Goal: Find specific page/section: Find specific page/section

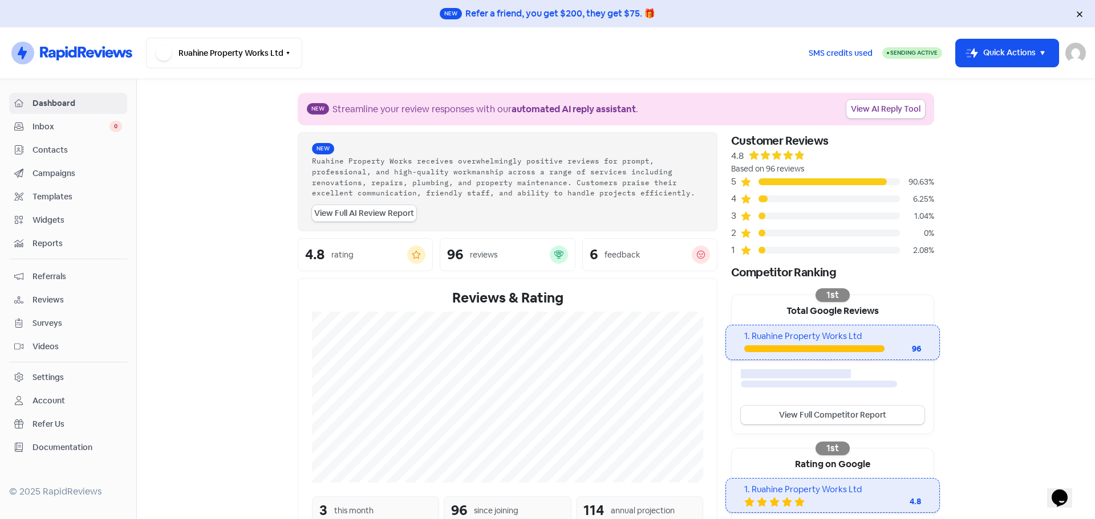
click at [40, 126] on span "Inbox" at bounding box center [71, 127] width 77 height 12
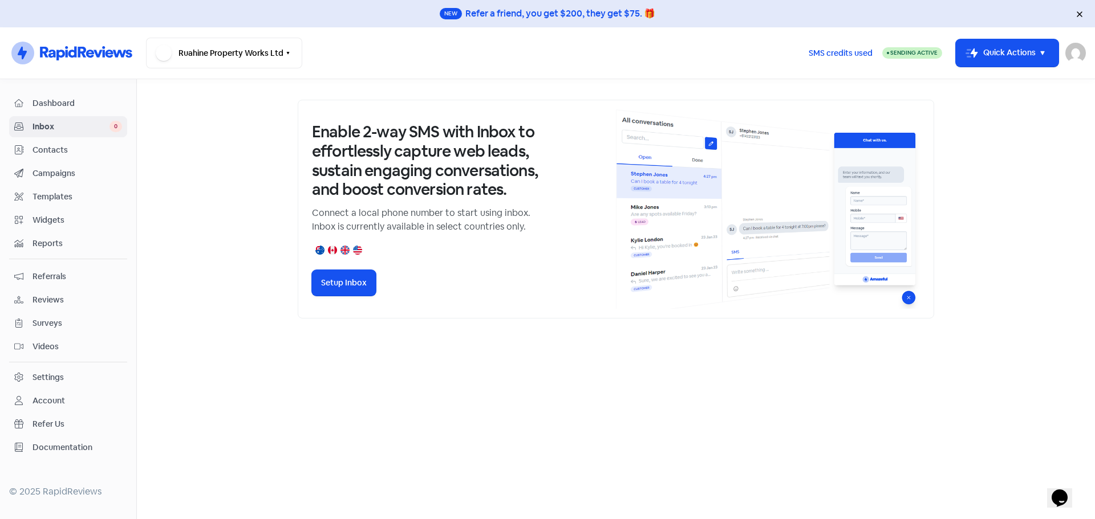
click at [40, 297] on span "Reviews" at bounding box center [78, 300] width 90 height 12
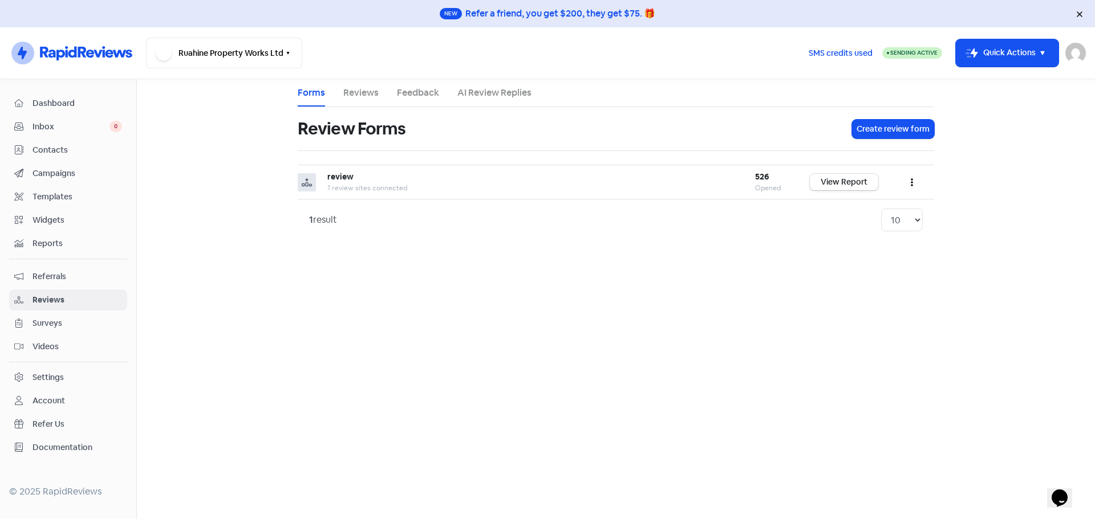
click at [361, 95] on link "Reviews" at bounding box center [360, 93] width 35 height 14
